Goal: Book appointment/travel/reservation

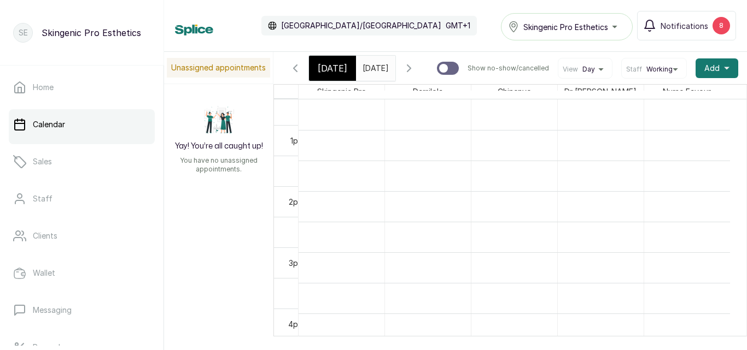
scroll to position [770, 0]
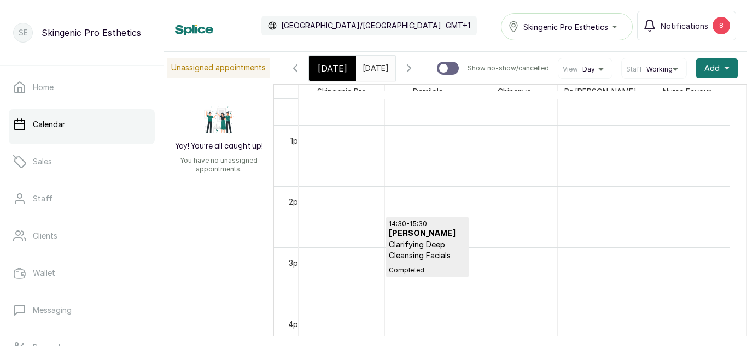
click at [374, 72] on input "[DATE]" at bounding box center [364, 65] width 17 height 19
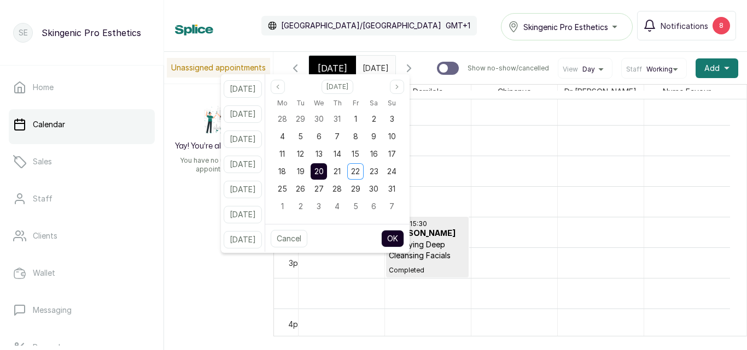
click at [404, 238] on button "OK" at bounding box center [392, 238] width 23 height 17
click at [404, 238] on h3 "[PERSON_NAME]" at bounding box center [427, 233] width 77 height 11
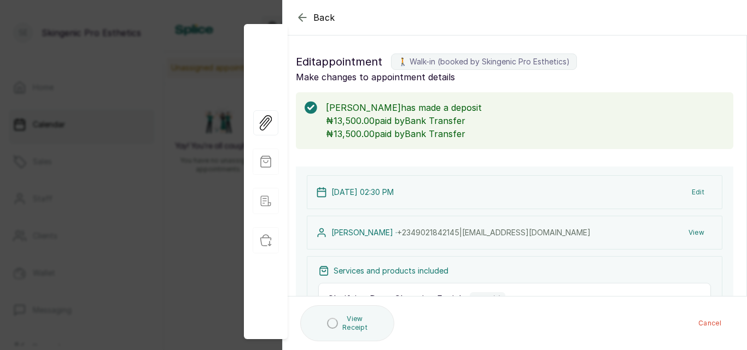
click at [304, 15] on icon "button" at bounding box center [302, 17] width 13 height 13
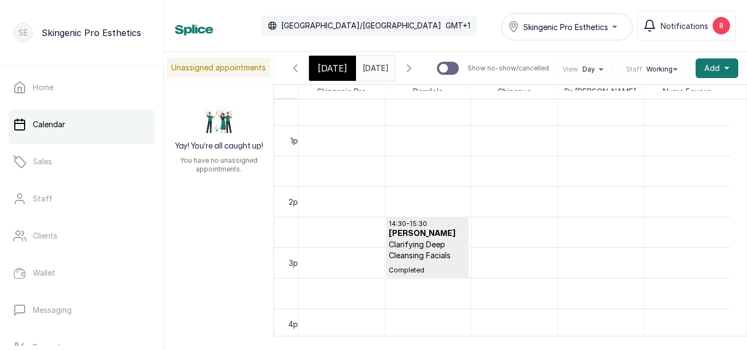
scroll to position [368, 0]
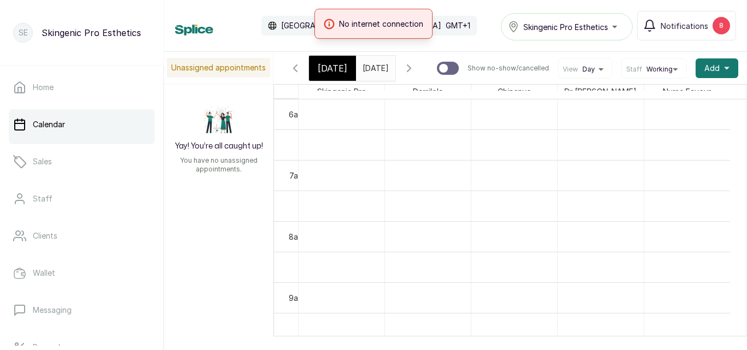
click at [371, 65] on input "[DATE]" at bounding box center [364, 65] width 17 height 19
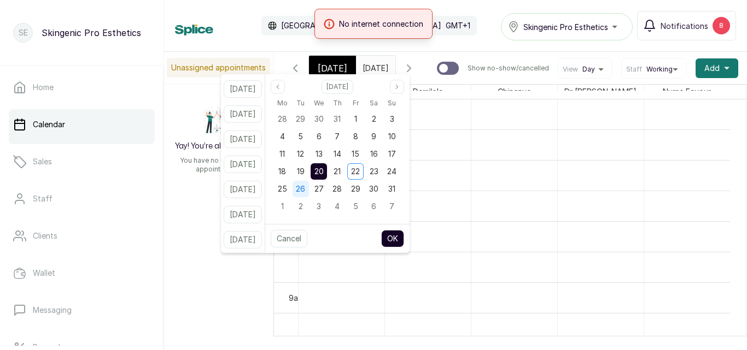
click at [305, 186] on span "26" at bounding box center [300, 188] width 9 height 9
click at [398, 232] on button "OK" at bounding box center [392, 238] width 23 height 17
type input "[DATE]"
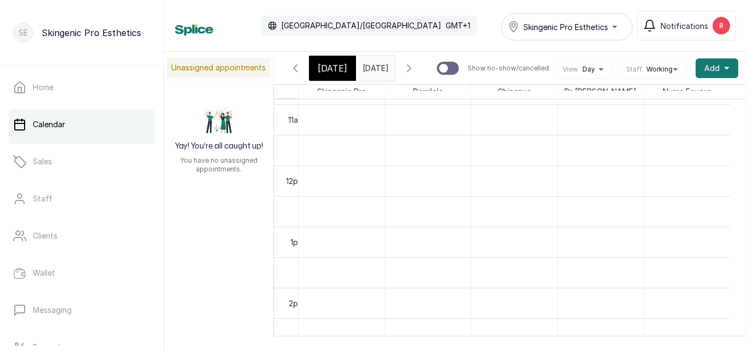
scroll to position [680, 0]
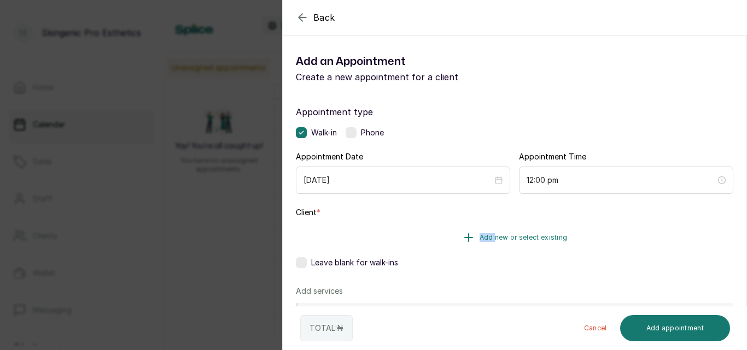
click at [465, 233] on icon "button" at bounding box center [468, 237] width 13 height 13
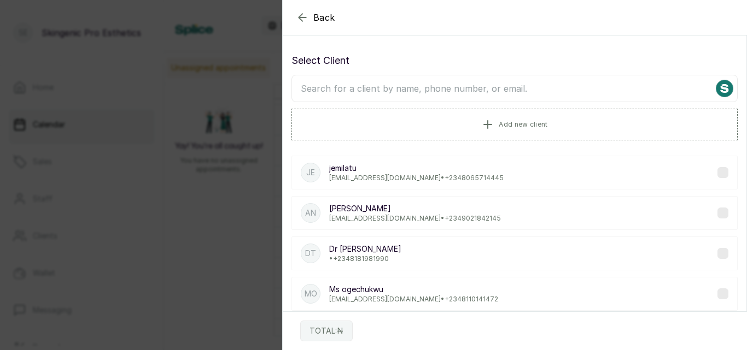
click at [359, 87] on input "text" at bounding box center [514, 88] width 446 height 27
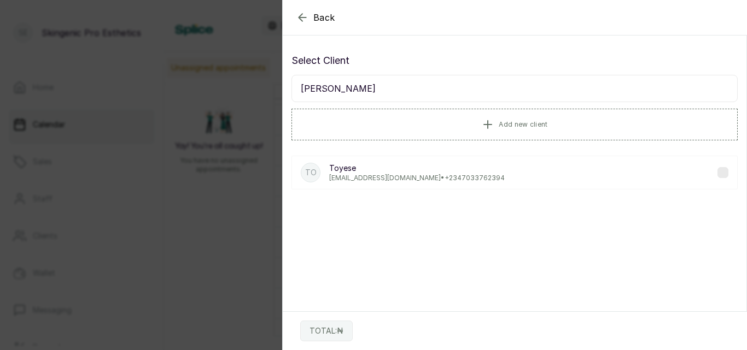
type input "[PERSON_NAME]"
click at [378, 171] on p "Toyese" at bounding box center [416, 168] width 175 height 11
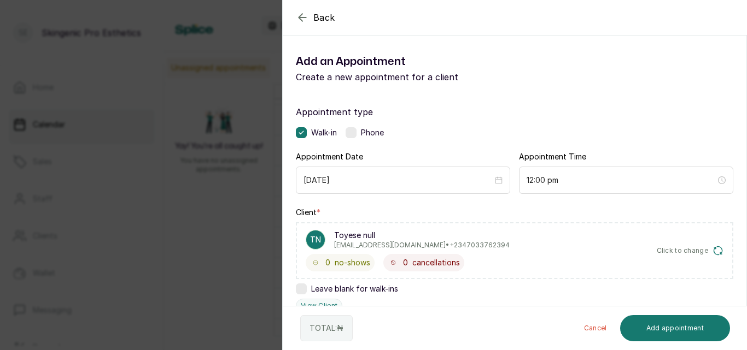
click at [690, 250] on span "Click to change" at bounding box center [682, 250] width 52 height 9
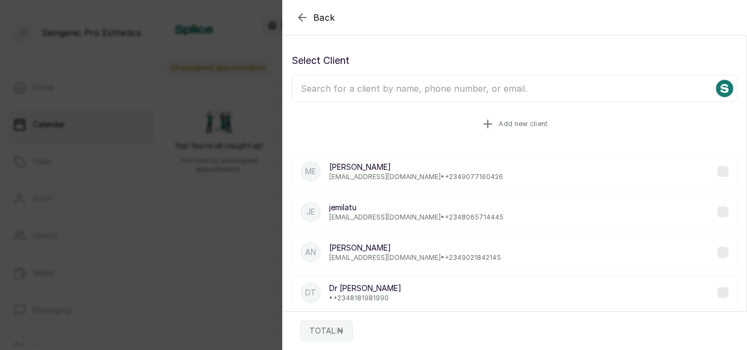
click at [466, 118] on button "Add new client" at bounding box center [514, 124] width 446 height 31
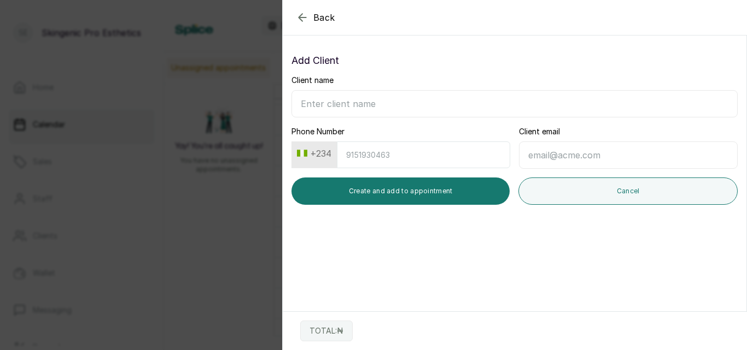
click at [301, 19] on icon "button" at bounding box center [302, 17] width 13 height 13
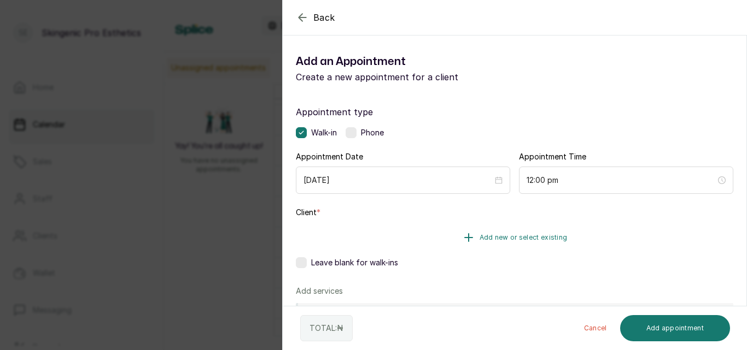
click at [467, 239] on icon "button" at bounding box center [468, 237] width 13 height 13
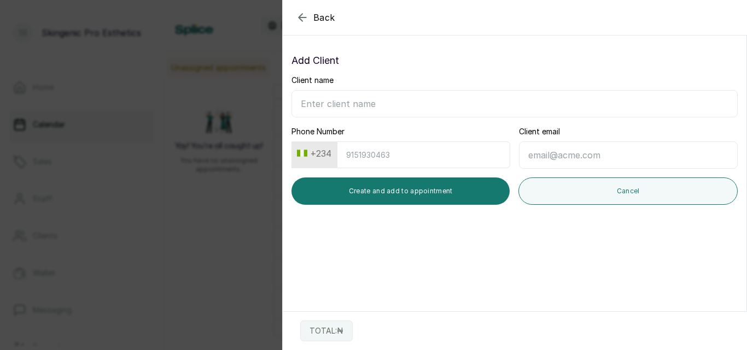
click at [302, 16] on icon "button" at bounding box center [302, 17] width 13 height 13
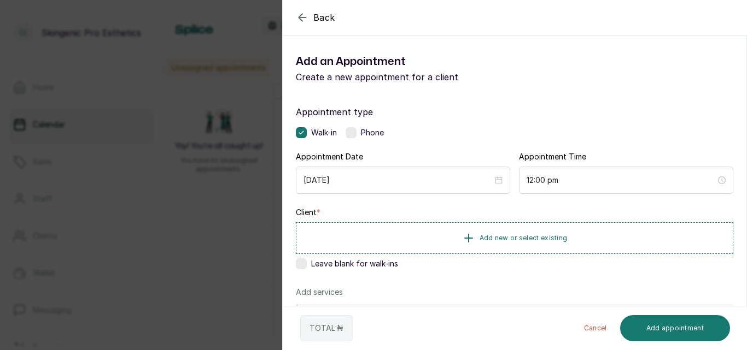
click at [305, 15] on icon "button" at bounding box center [302, 17] width 13 height 13
click at [353, 130] on label at bounding box center [350, 132] width 11 height 11
click at [469, 234] on icon "button" at bounding box center [468, 237] width 13 height 13
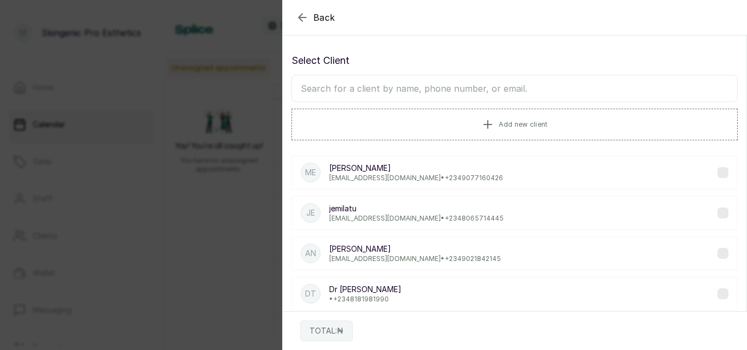
click at [414, 86] on input "text" at bounding box center [514, 88] width 446 height 27
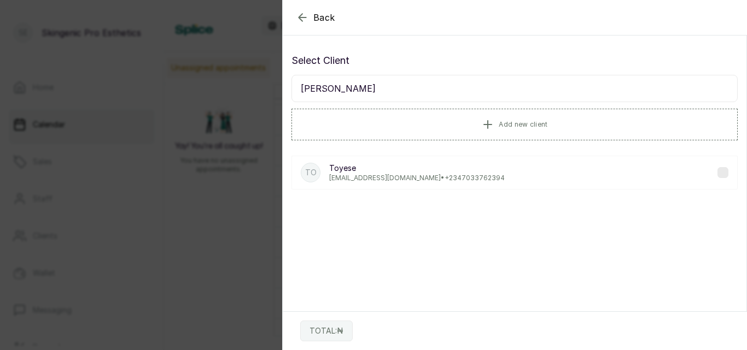
type input "[PERSON_NAME]"
click at [395, 169] on p "Toyese" at bounding box center [416, 168] width 175 height 11
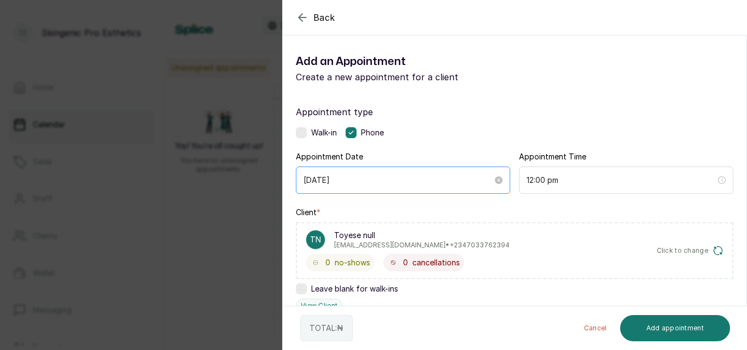
click at [394, 170] on div "[DATE]" at bounding box center [403, 180] width 214 height 27
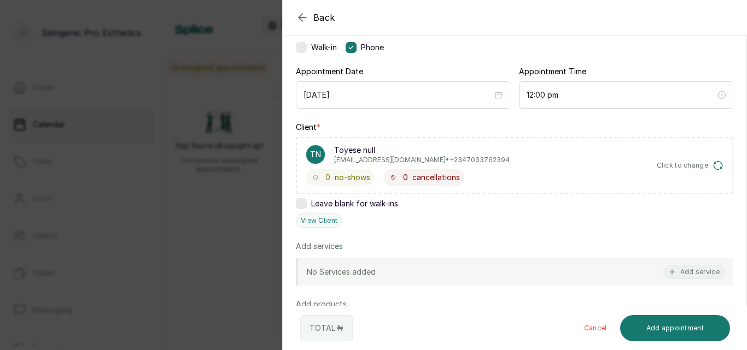
scroll to position [90, 0]
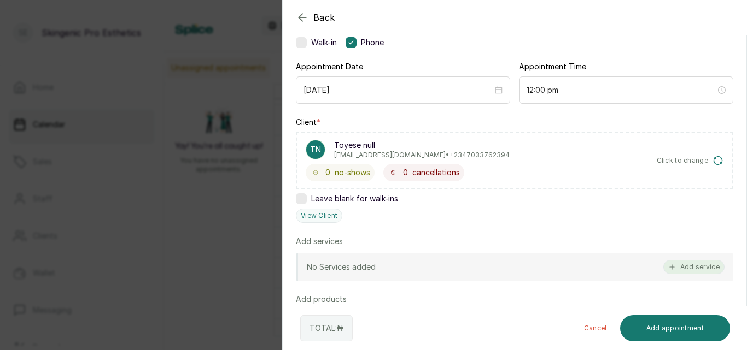
click at [689, 269] on button "Add service" at bounding box center [693, 267] width 61 height 14
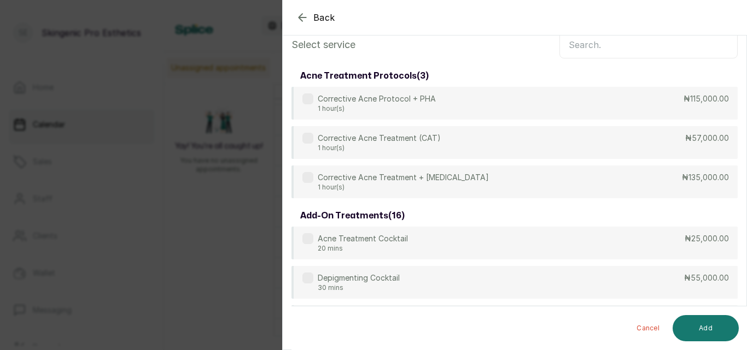
scroll to position [0, 0]
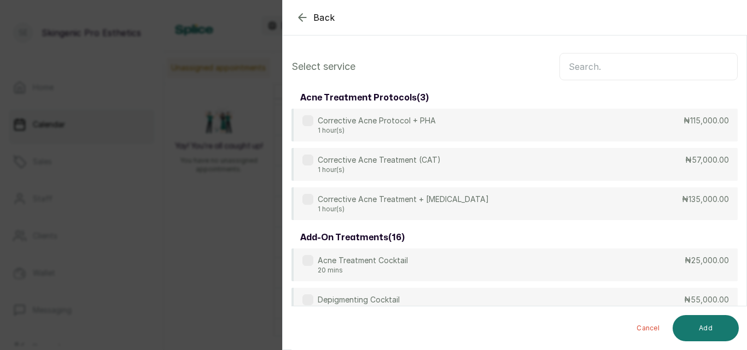
click at [571, 67] on input "text" at bounding box center [648, 66] width 178 height 27
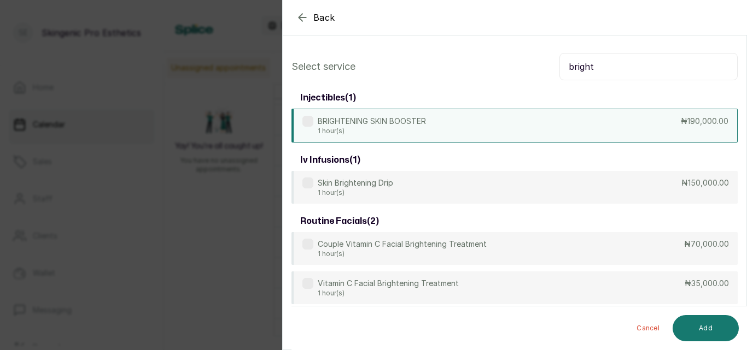
type input "bright"
click at [525, 121] on div "BRIGHTENING SKIN BOOSTER 1 hour(s) ₦190,000.00" at bounding box center [514, 126] width 446 height 34
click at [712, 324] on button "Add" at bounding box center [705, 328] width 66 height 26
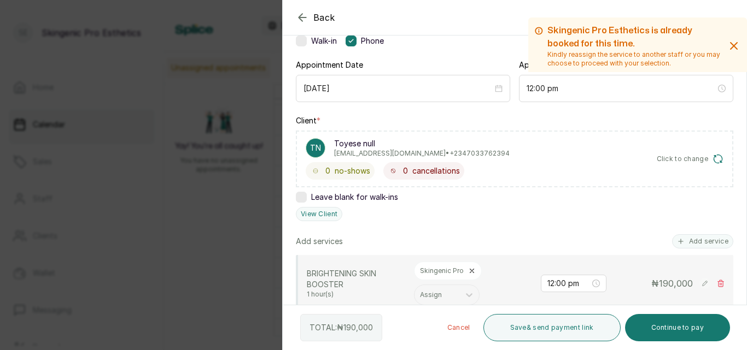
scroll to position [95, 0]
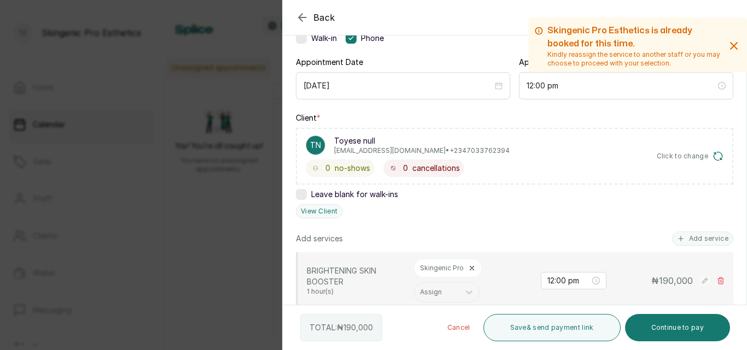
click at [307, 15] on icon "button" at bounding box center [302, 17] width 13 height 13
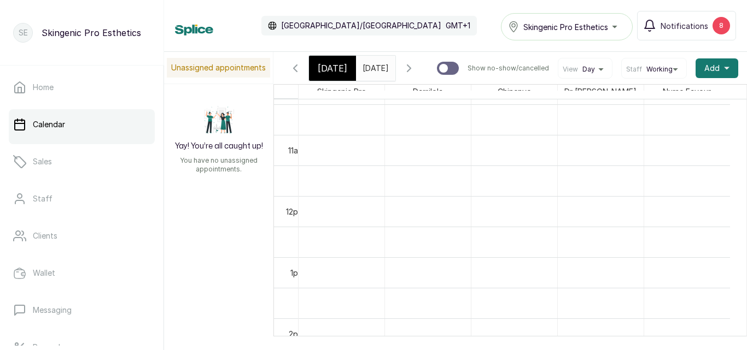
scroll to position [0, 2]
